Goal: Task Accomplishment & Management: Manage account settings

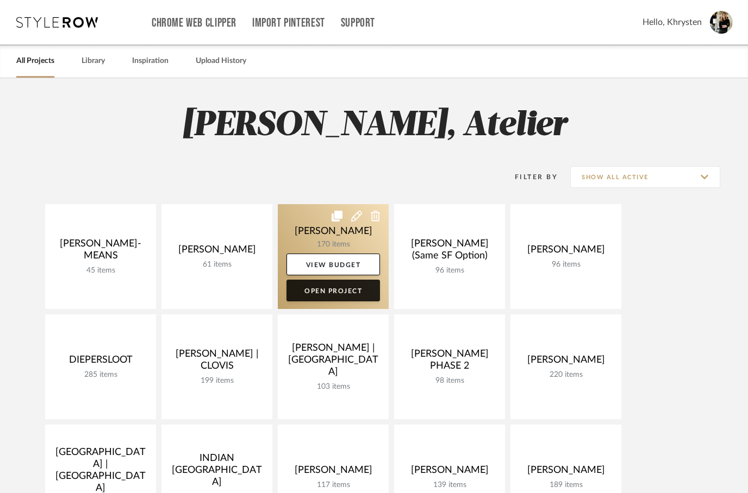
click at [321, 296] on link "Open Project" at bounding box center [332, 291] width 93 height 22
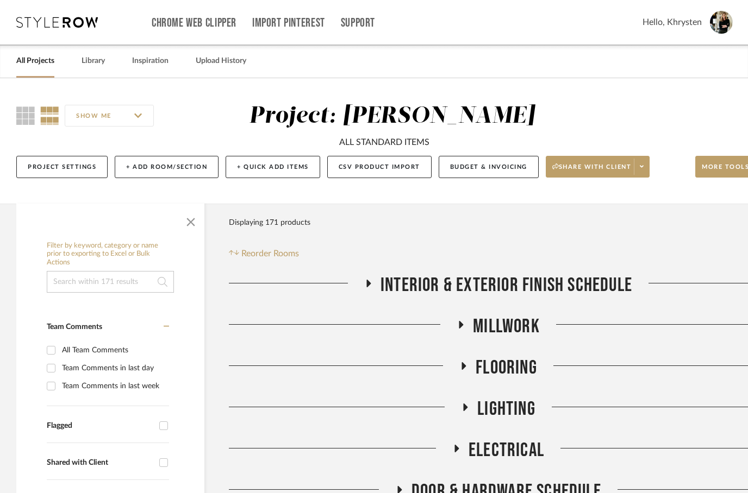
click at [373, 287] on icon at bounding box center [368, 283] width 13 height 8
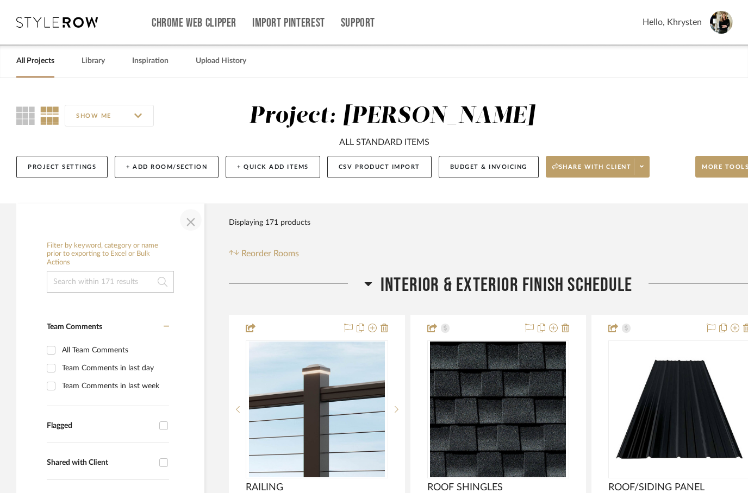
click at [192, 225] on span "button" at bounding box center [191, 220] width 26 height 26
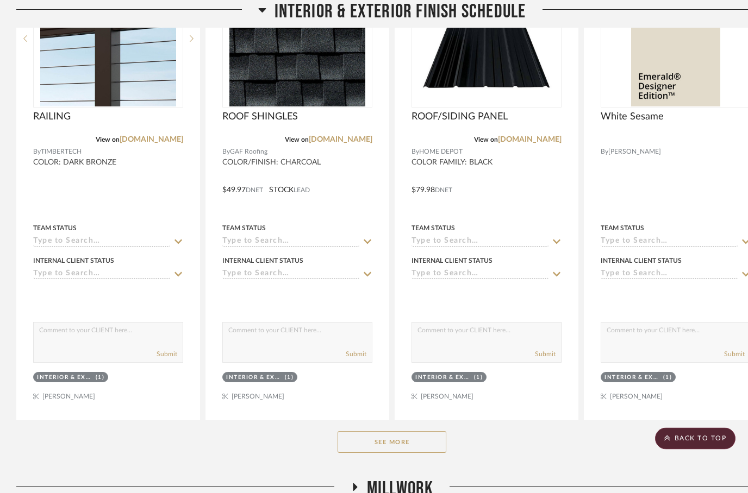
click at [383, 444] on button "See More" at bounding box center [391, 443] width 109 height 22
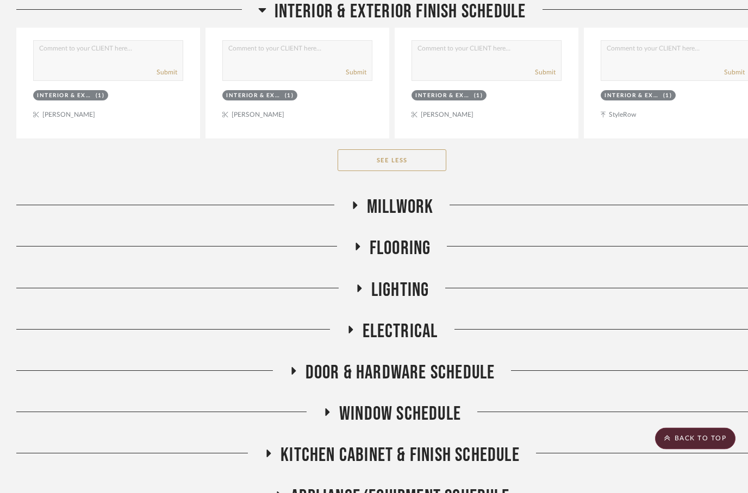
scroll to position [1619, 0]
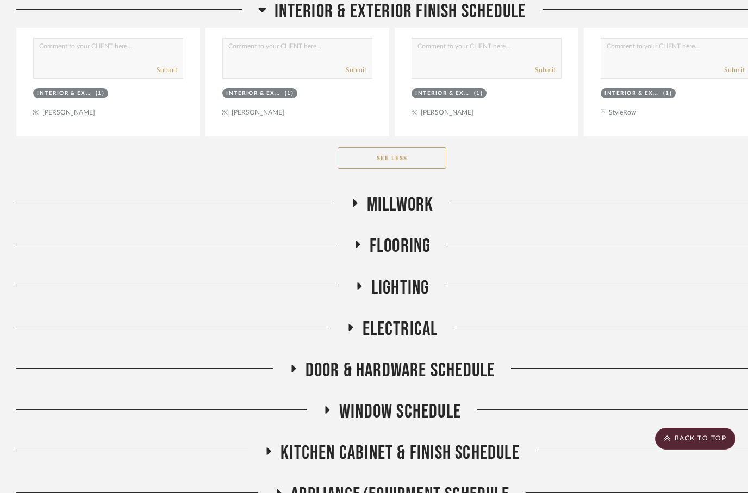
click at [357, 210] on fa-icon at bounding box center [354, 207] width 8 height 16
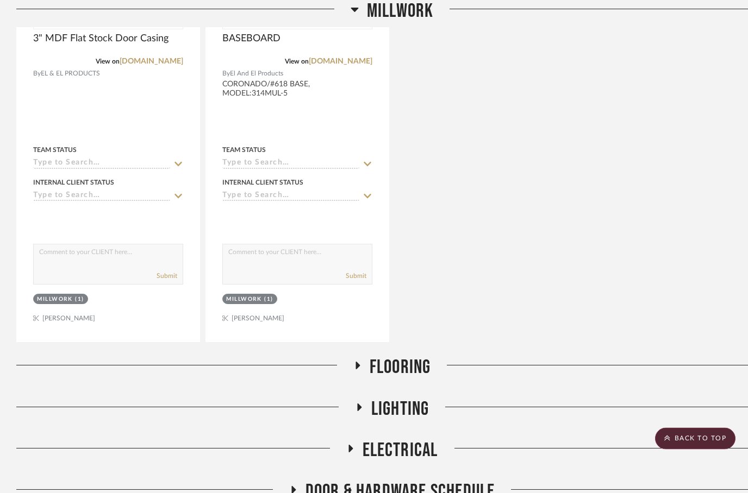
scroll to position [1988, 0]
click at [355, 366] on icon at bounding box center [357, 366] width 4 height 8
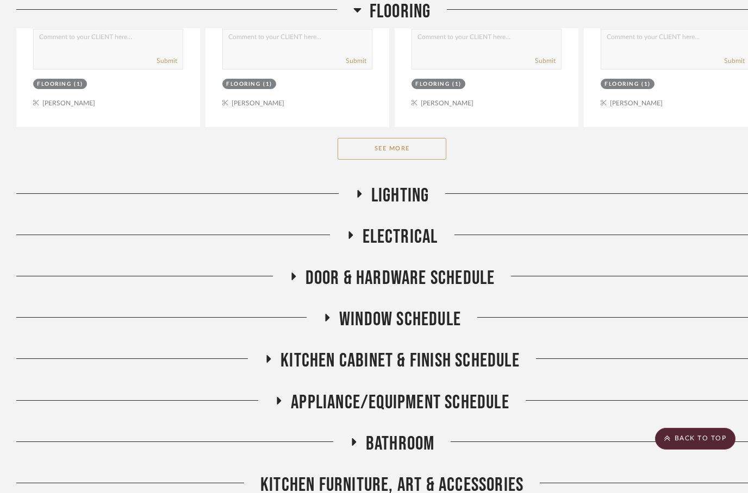
scroll to position [2767, 0]
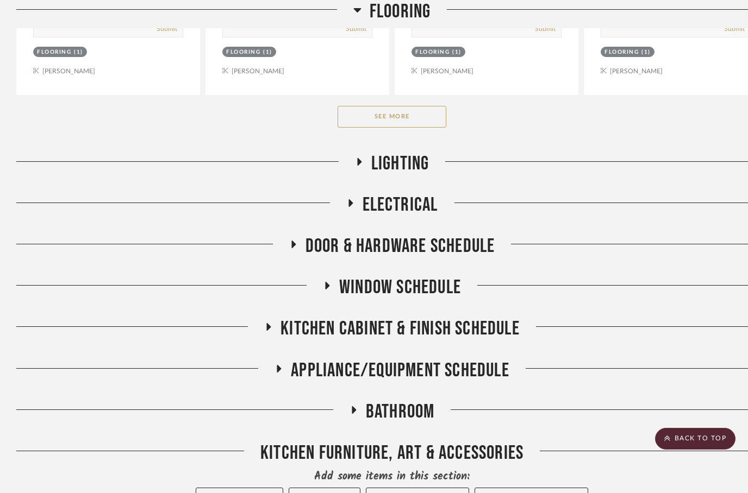
click at [358, 160] on icon at bounding box center [359, 162] width 4 height 8
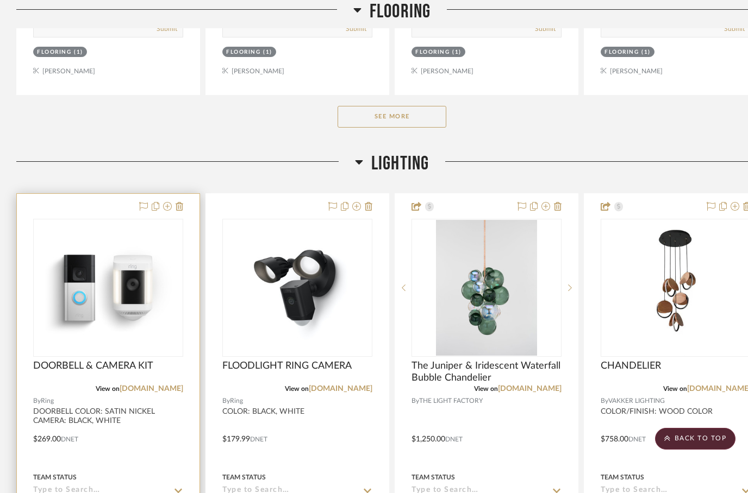
click at [94, 209] on div at bounding box center [108, 431] width 183 height 475
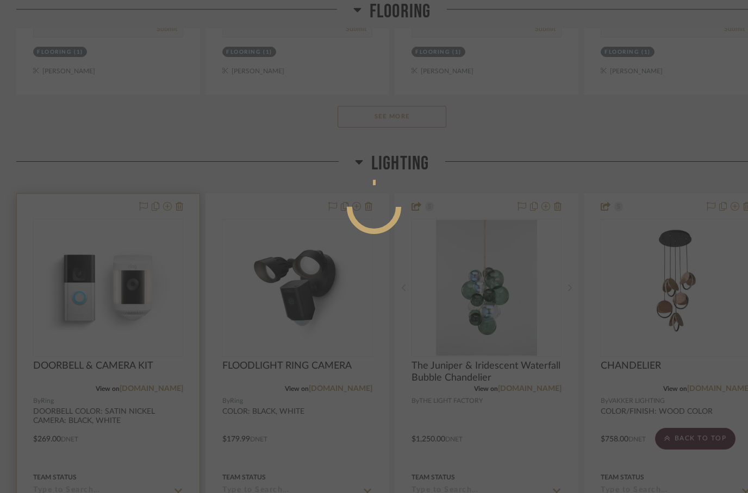
scroll to position [0, 0]
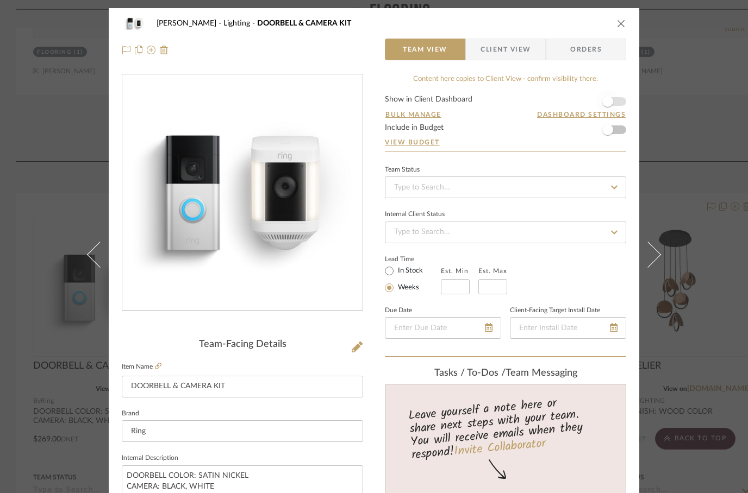
click at [610, 103] on span "button" at bounding box center [607, 101] width 11 height 11
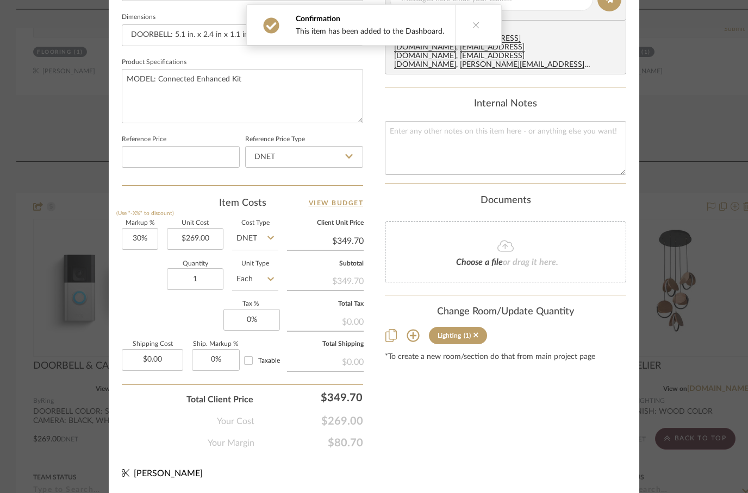
scroll to position [518, 0]
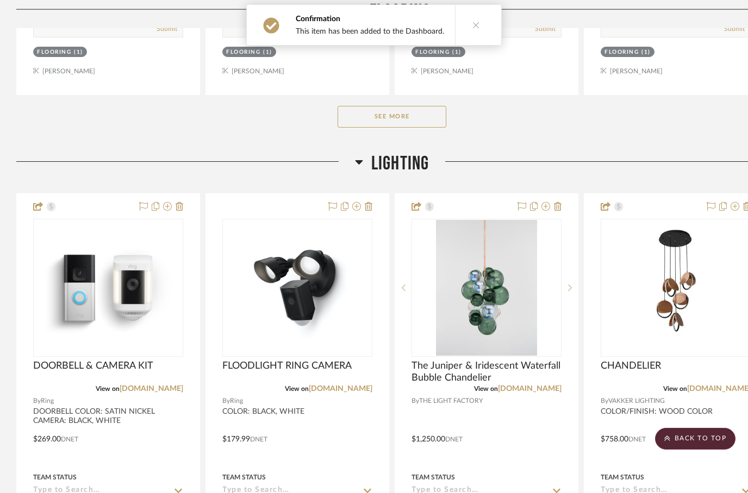
scroll to position [2767, 0]
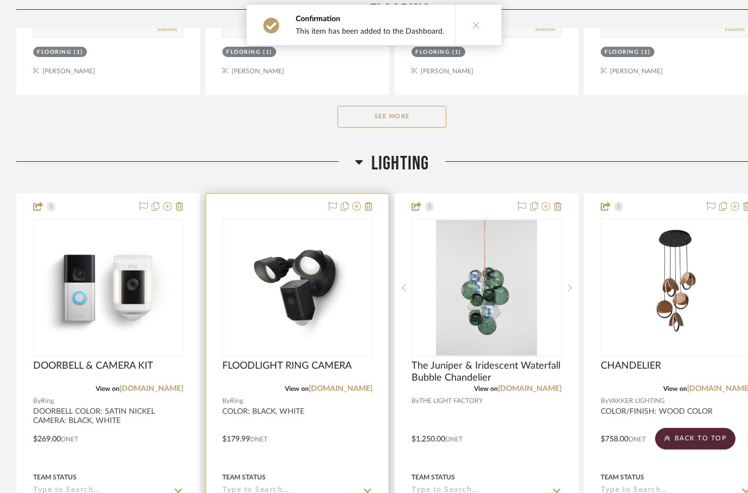
click at [281, 213] on div at bounding box center [297, 431] width 183 height 475
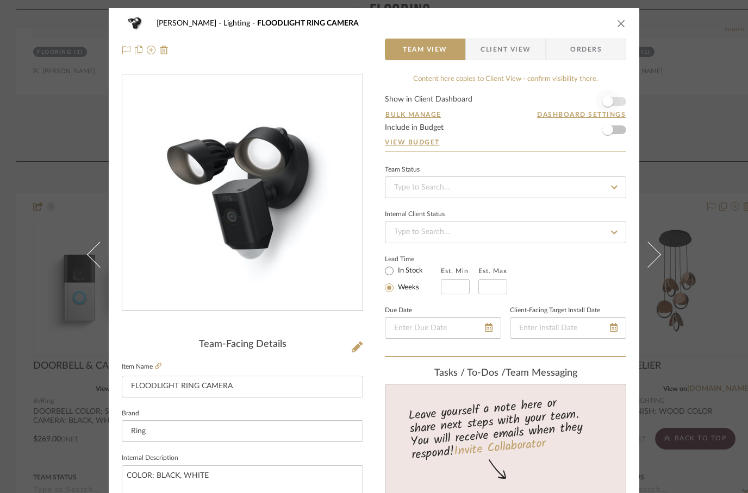
click at [617, 110] on span "button" at bounding box center [607, 102] width 24 height 24
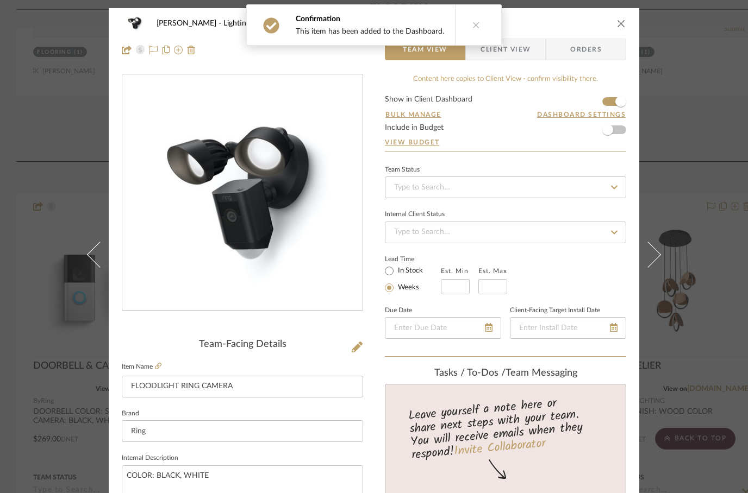
click at [620, 19] on icon "close" at bounding box center [621, 23] width 9 height 9
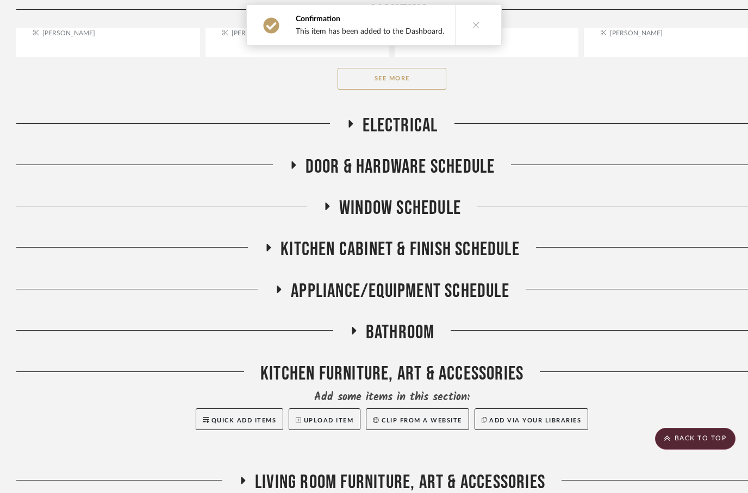
scroll to position [3404, 0]
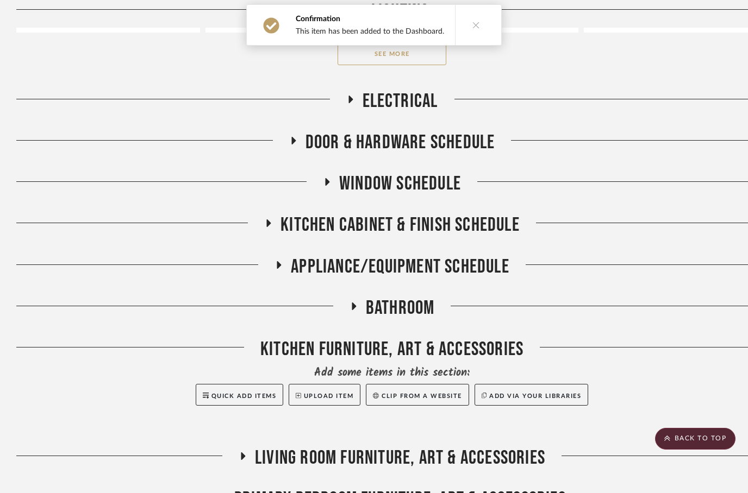
click at [266, 221] on icon at bounding box center [268, 223] width 13 height 8
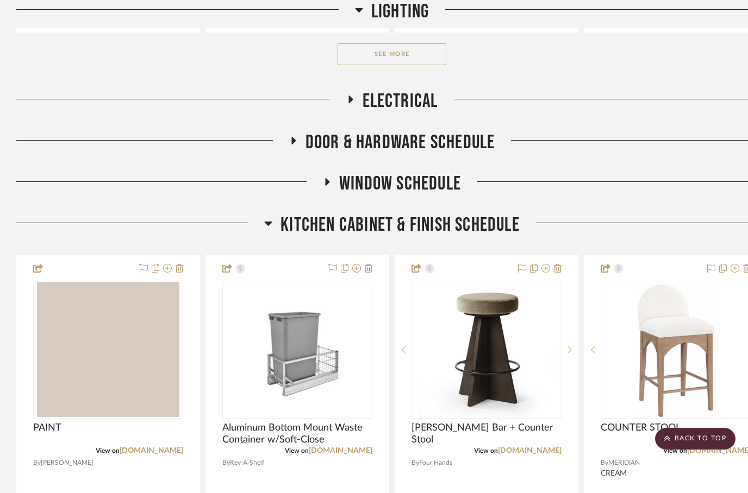
click at [268, 223] on icon at bounding box center [269, 224] width 8 height 4
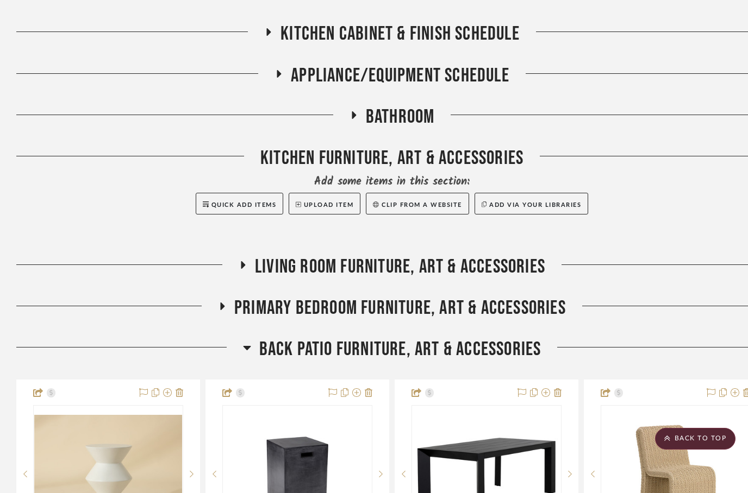
scroll to position [3639, 0]
